Goal: Navigation & Orientation: Find specific page/section

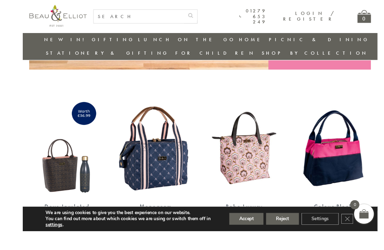
scroll to position [235, 7]
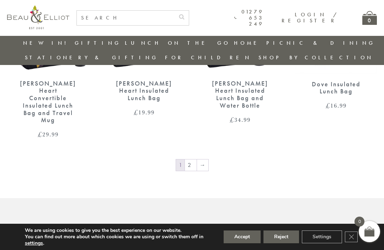
scroll to position [1118, 7]
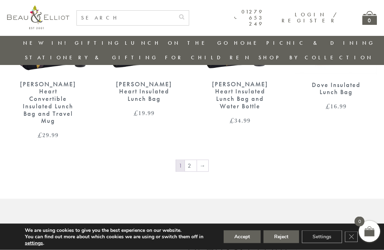
click at [187, 160] on link "2" at bounding box center [191, 165] width 12 height 11
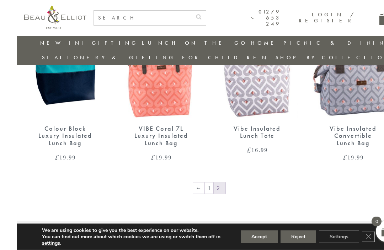
scroll to position [506, 0]
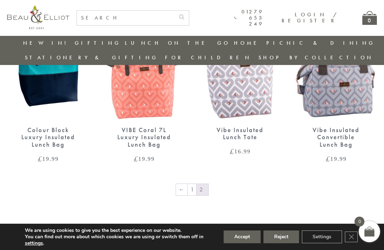
click at [299, 94] on img at bounding box center [336, 67] width 82 height 106
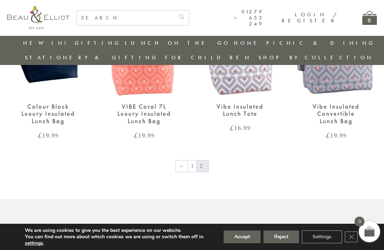
click at [191, 161] on link "1" at bounding box center [192, 166] width 9 height 11
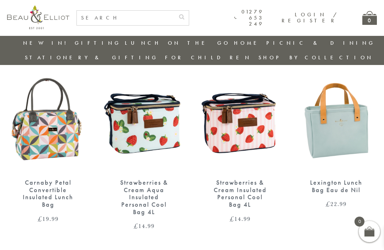
scroll to position [446, 0]
